Goal: Task Accomplishment & Management: Manage account settings

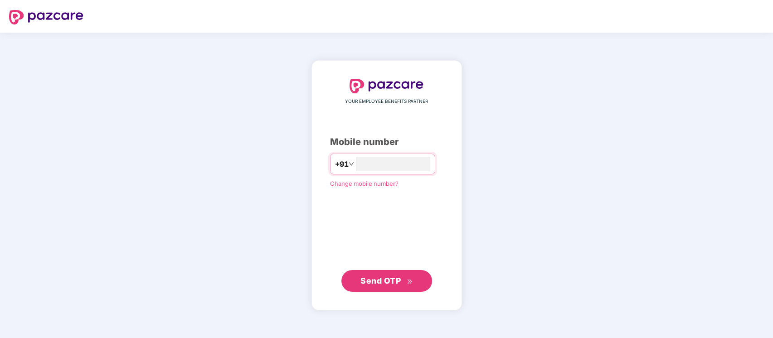
type input "**********"
click at [379, 279] on span "Send OTP" at bounding box center [381, 281] width 40 height 10
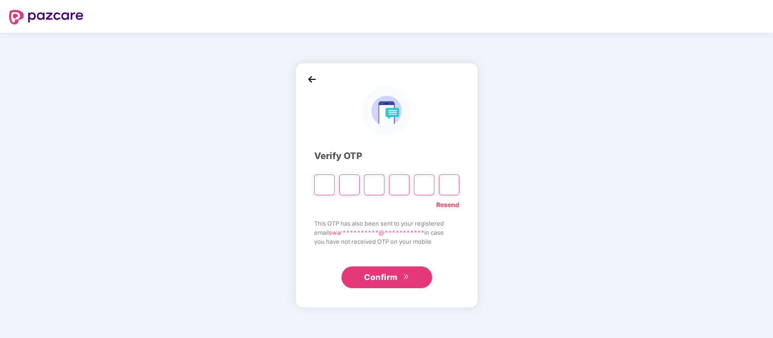
type input "*"
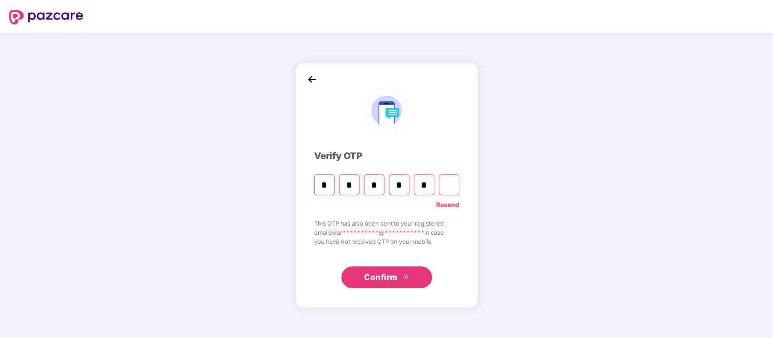
type input "*"
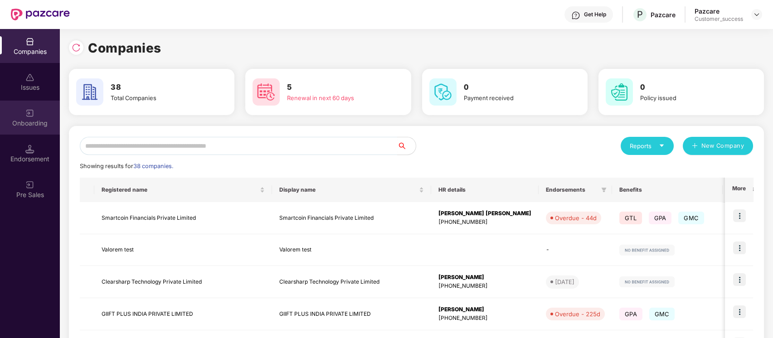
click at [39, 113] on div "Onboarding" at bounding box center [30, 118] width 60 height 34
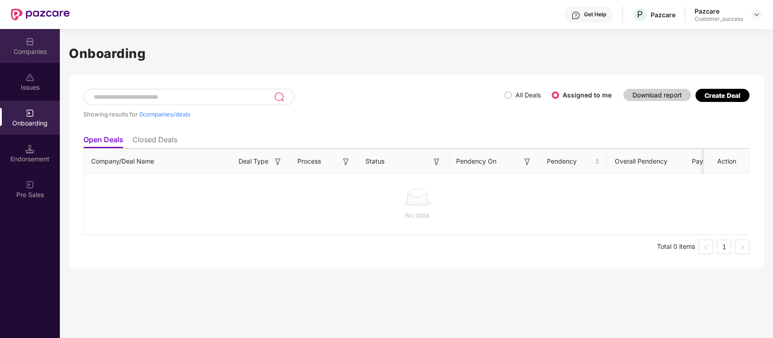
click at [31, 55] on div "Companies" at bounding box center [30, 51] width 60 height 9
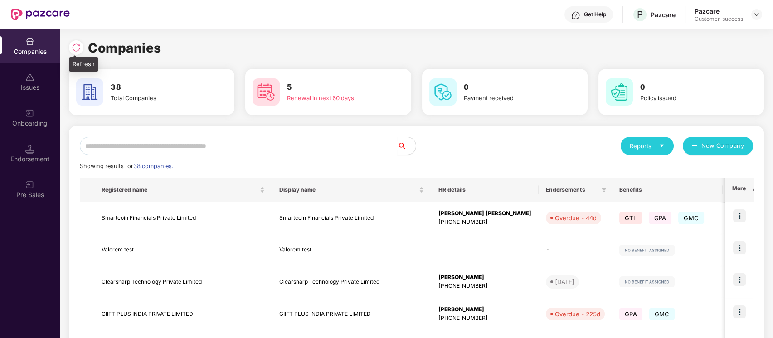
click at [79, 44] on img at bounding box center [76, 47] width 9 height 9
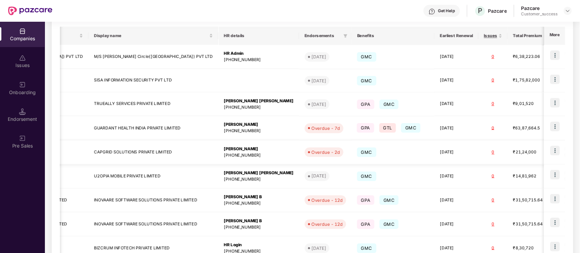
scroll to position [0, 185]
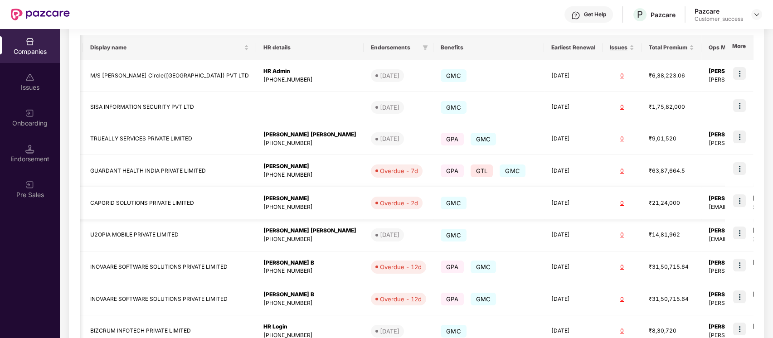
click at [736, 202] on img at bounding box center [739, 201] width 13 height 13
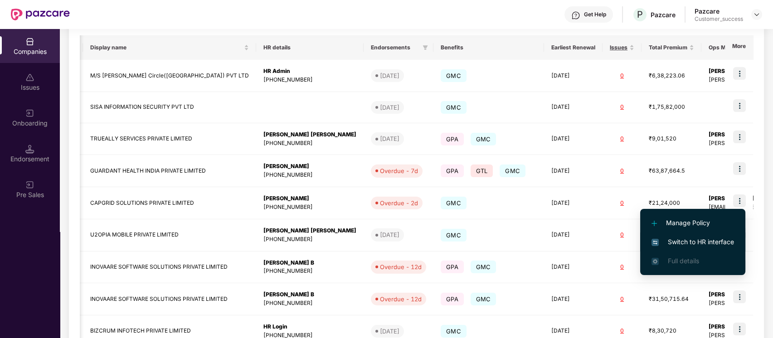
click at [702, 234] on li "Switch to HR interface" at bounding box center [692, 242] width 105 height 19
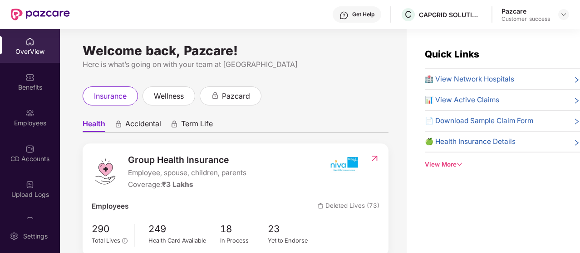
click at [340, 66] on div "Here is what’s going on with your team at Pazcare" at bounding box center [236, 64] width 306 height 11
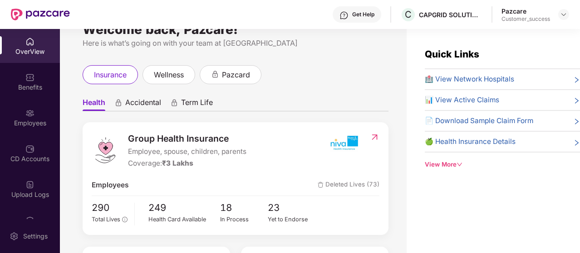
scroll to position [11, 0]
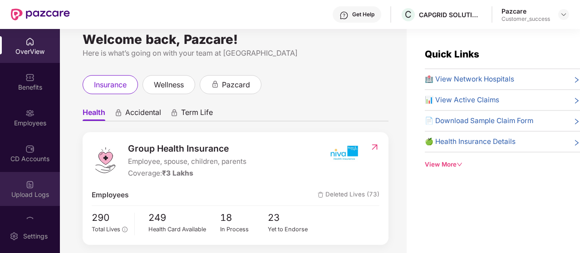
click at [34, 187] on div "Upload Logs" at bounding box center [30, 189] width 60 height 34
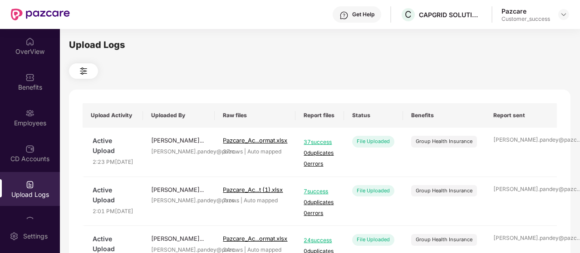
scroll to position [96, 0]
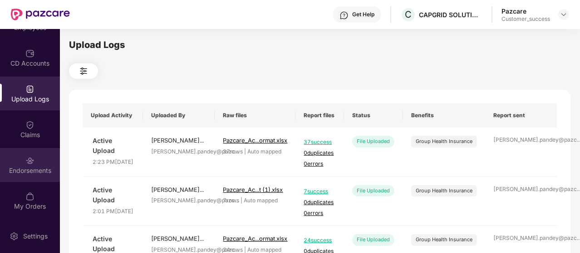
click at [26, 166] on div "Endorsements" at bounding box center [30, 170] width 60 height 9
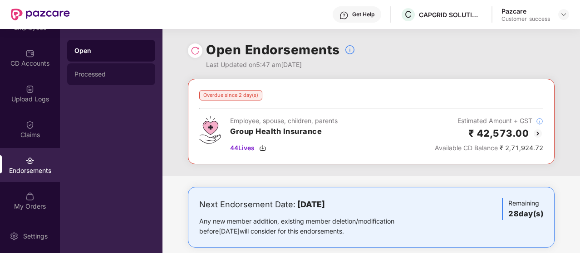
click at [104, 73] on div "Processed" at bounding box center [110, 74] width 73 height 7
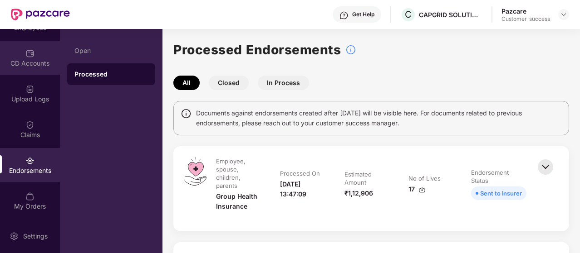
click at [27, 60] on div "CD Accounts" at bounding box center [30, 63] width 60 height 9
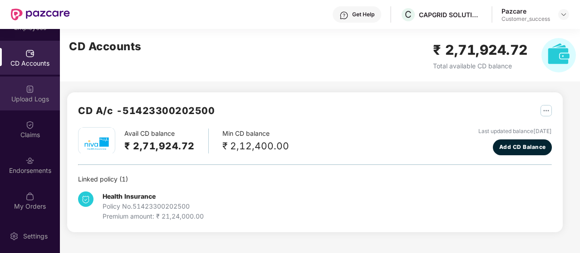
click at [31, 81] on div "Upload Logs" at bounding box center [30, 94] width 60 height 34
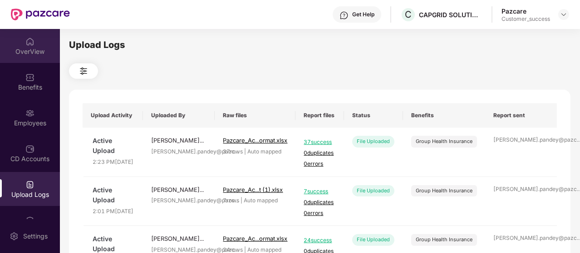
click at [31, 46] on div "OverView" at bounding box center [30, 46] width 60 height 34
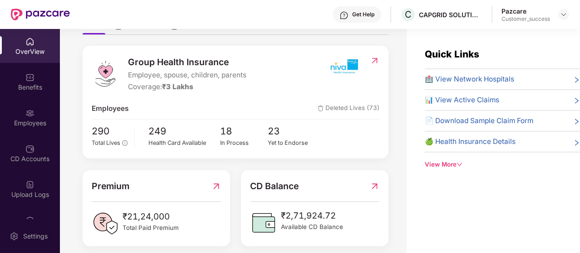
scroll to position [99, 0]
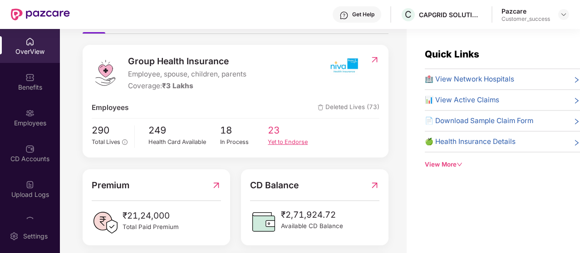
click at [287, 141] on div "Yet to Endorse" at bounding box center [292, 142] width 48 height 9
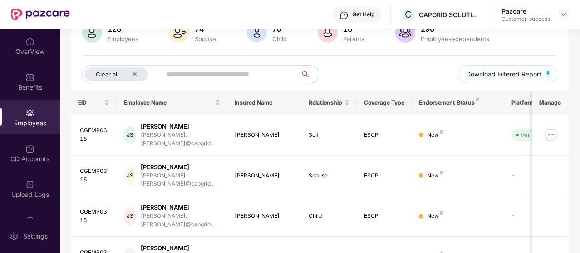
scroll to position [78, 0]
click at [557, 135] on img at bounding box center [550, 135] width 15 height 15
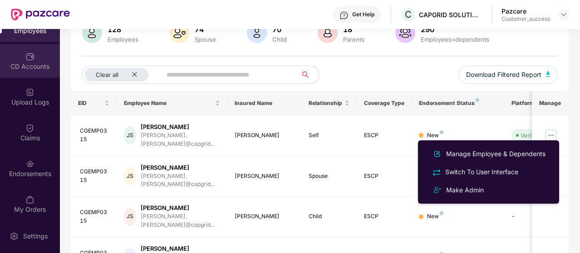
scroll to position [96, 0]
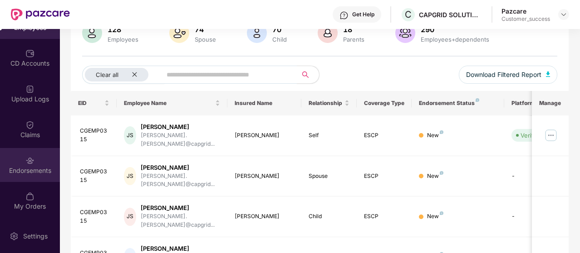
click at [29, 156] on img at bounding box center [29, 160] width 9 height 9
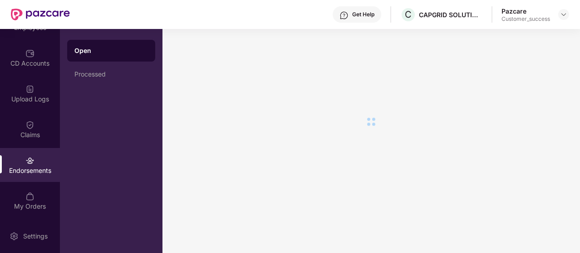
scroll to position [0, 0]
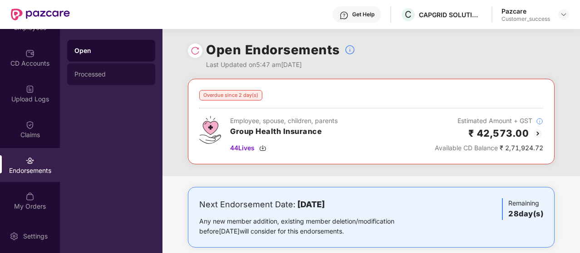
click at [100, 76] on div "Processed" at bounding box center [110, 74] width 73 height 7
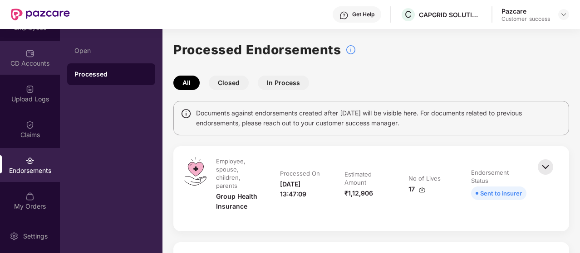
scroll to position [5, 0]
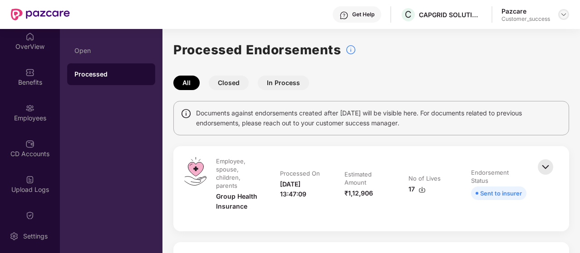
click at [567, 12] on div at bounding box center [563, 14] width 11 height 11
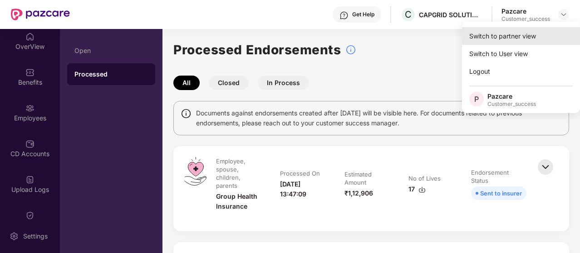
click at [540, 36] on div "Switch to partner view" at bounding box center [521, 36] width 118 height 18
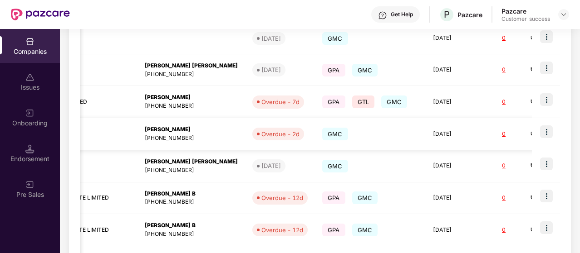
scroll to position [0, 378]
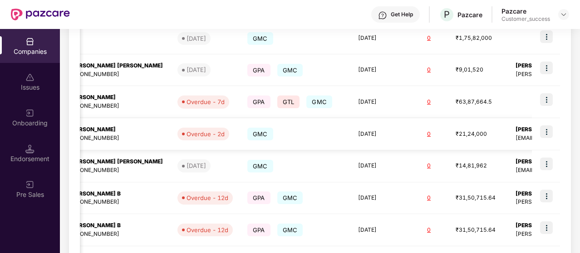
click at [546, 127] on img at bounding box center [546, 132] width 13 height 13
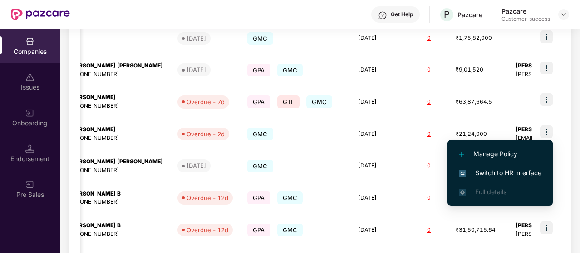
click at [495, 170] on span "Switch to HR interface" at bounding box center [499, 173] width 83 height 10
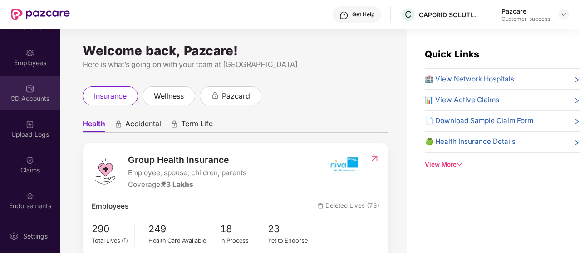
scroll to position [61, 0]
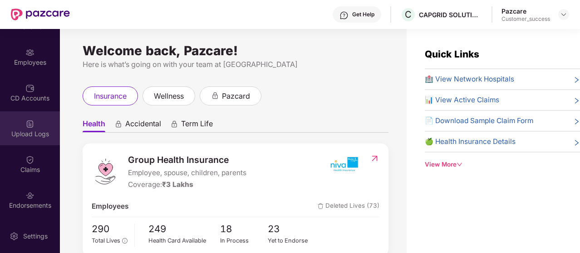
click at [26, 134] on div "Upload Logs" at bounding box center [30, 134] width 60 height 9
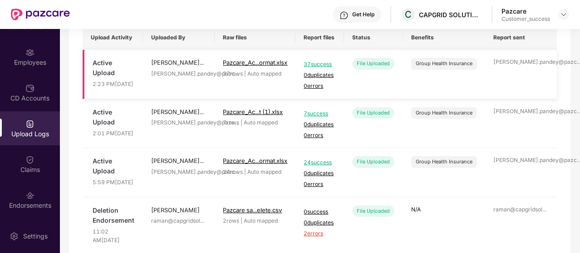
scroll to position [0, 0]
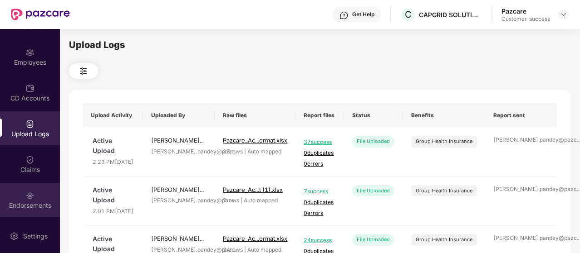
click at [34, 195] on div "Endorsements" at bounding box center [30, 200] width 60 height 34
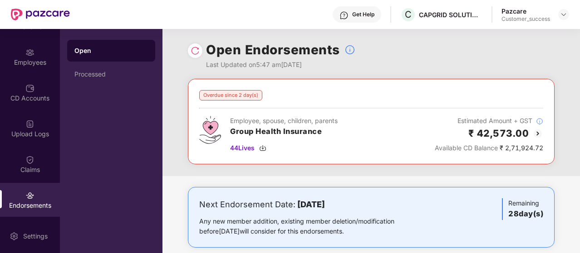
scroll to position [96, 0]
